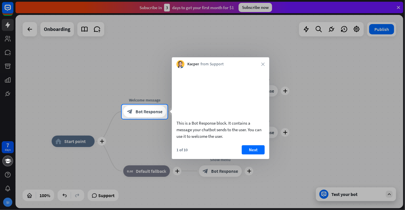
click at [259, 155] on button "Next" at bounding box center [253, 149] width 23 height 9
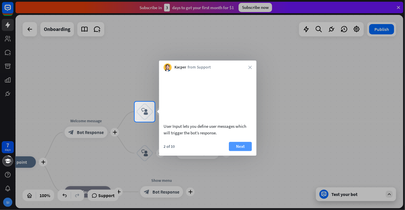
click at [248, 151] on button "Next" at bounding box center [240, 146] width 23 height 9
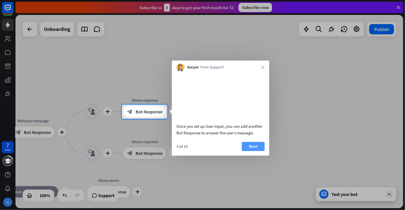
click at [249, 151] on button "Next" at bounding box center [253, 146] width 23 height 9
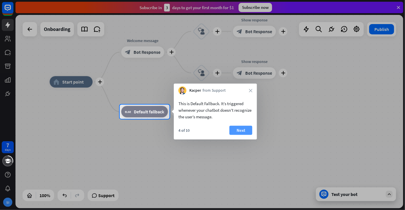
click at [244, 131] on button "Next" at bounding box center [241, 130] width 23 height 9
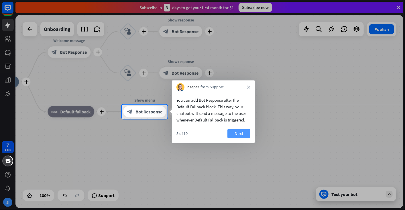
click at [243, 134] on button "Next" at bounding box center [239, 133] width 23 height 9
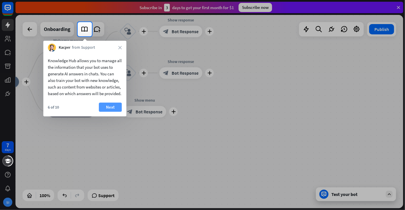
click at [114, 111] on button "Next" at bounding box center [110, 107] width 23 height 9
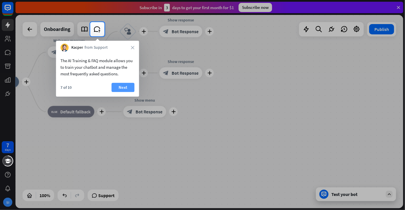
click at [124, 88] on button "Next" at bounding box center [123, 87] width 23 height 9
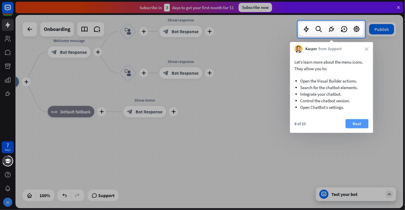
click at [367, 125] on button "Next" at bounding box center [357, 123] width 23 height 9
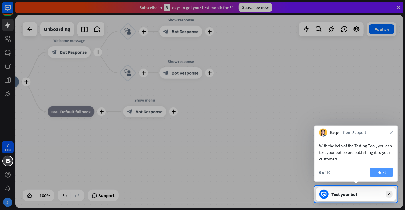
click at [388, 169] on button "Next" at bounding box center [381, 172] width 23 height 9
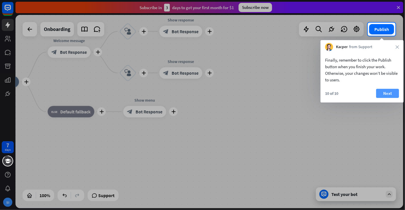
click at [389, 93] on button "Next" at bounding box center [388, 93] width 23 height 9
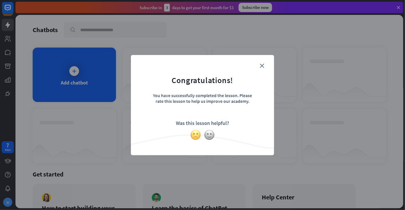
click at [197, 135] on img at bounding box center [195, 135] width 11 height 11
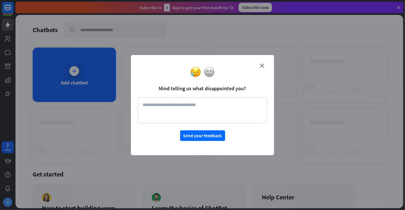
click at [178, 106] on textarea at bounding box center [202, 110] width 129 height 26
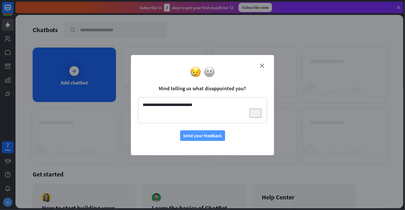
type textarea "**********"
click at [195, 135] on button "Send your feedback" at bounding box center [202, 135] width 45 height 11
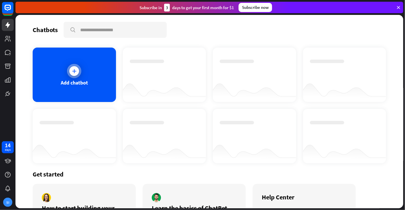
click at [71, 73] on div at bounding box center [74, 71] width 10 height 10
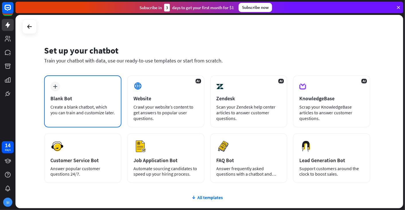
click at [67, 78] on div "plus Blank Bot Create a blank chatbot, which you can train and customize later." at bounding box center [82, 101] width 77 height 52
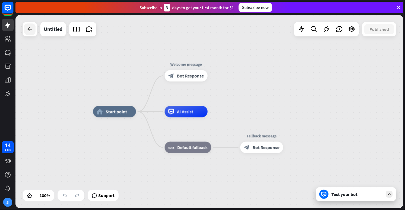
click at [30, 31] on icon at bounding box center [29, 29] width 7 height 7
click at [121, 113] on span "Start point" at bounding box center [117, 112] width 22 height 6
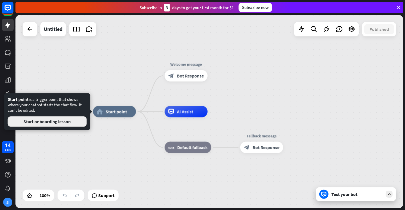
click at [56, 121] on button "Start onboarding lesson" at bounding box center [47, 121] width 79 height 10
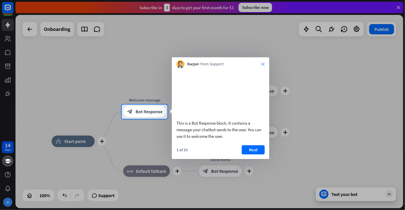
click at [263, 63] on icon "close" at bounding box center [263, 64] width 3 height 3
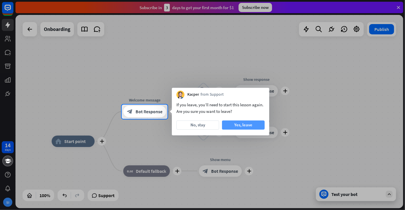
click at [243, 127] on button "Yes, leave" at bounding box center [243, 125] width 43 height 9
